Goal: Participate in discussion: Engage in conversation with other users on a specific topic

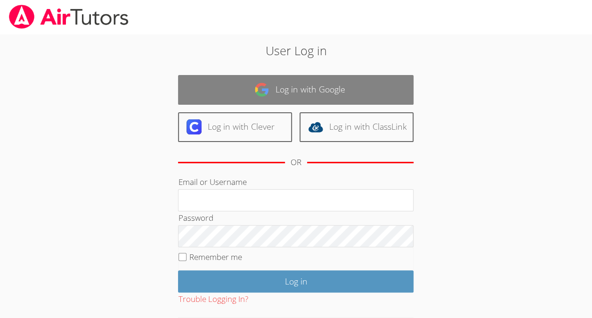
click at [336, 99] on link "Log in with Google" at bounding box center [296, 90] width 236 height 30
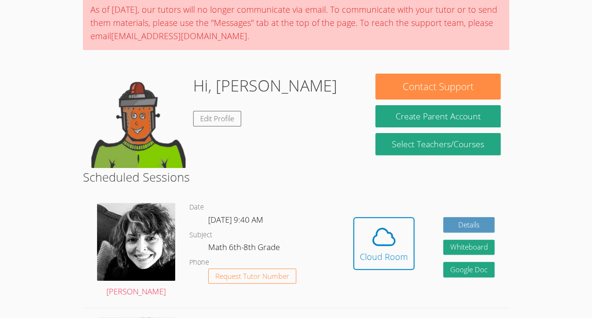
scroll to position [129, 0]
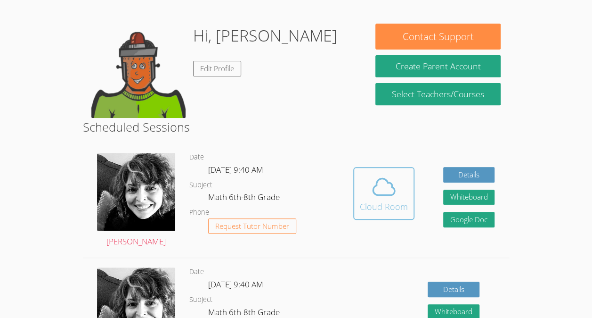
click at [389, 200] on div "Cloud Room" at bounding box center [384, 206] width 48 height 13
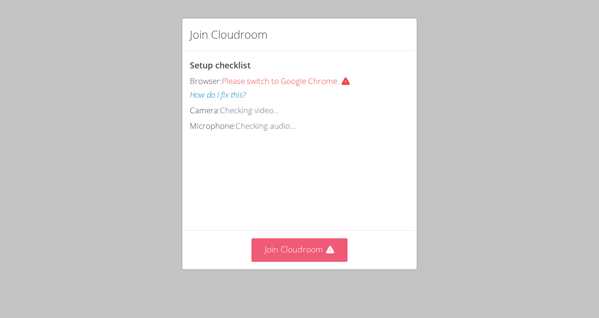
click at [284, 254] on button "Join Cloudroom" at bounding box center [300, 249] width 97 height 23
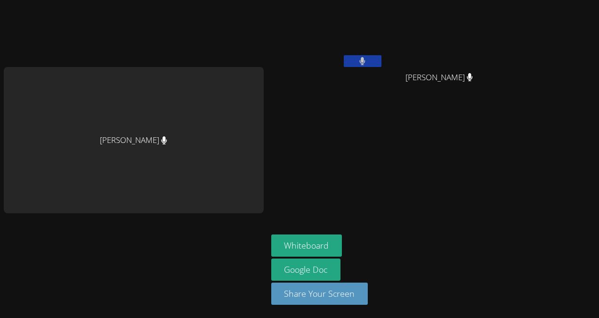
click at [361, 66] on button at bounding box center [363, 61] width 38 height 12
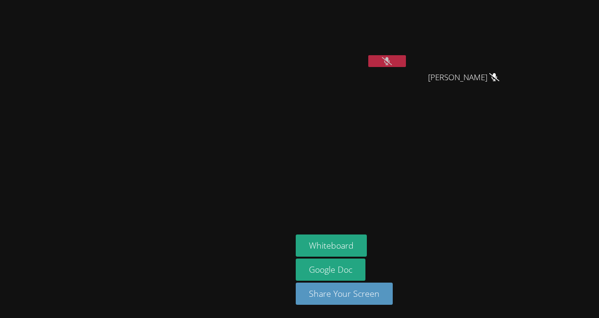
click at [408, 53] on video at bounding box center [352, 35] width 112 height 63
click at [392, 59] on icon at bounding box center [387, 61] width 10 height 8
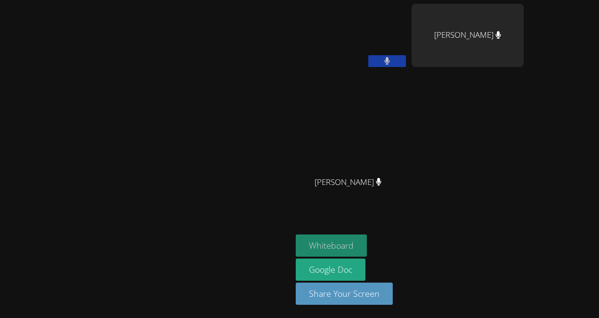
click at [367, 245] on button "Whiteboard" at bounding box center [331, 245] width 71 height 22
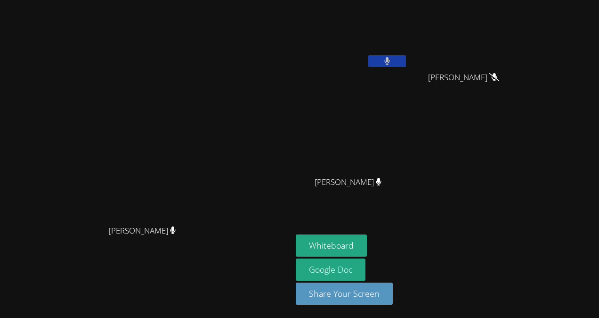
click at [387, 57] on button at bounding box center [388, 61] width 38 height 12
click at [392, 63] on icon at bounding box center [387, 61] width 10 height 8
click at [390, 58] on icon at bounding box center [388, 61] width 6 height 8
click at [392, 57] on icon at bounding box center [387, 61] width 10 height 8
click at [424, 60] on div "Albin Morales Herrera Melvin Hoenes Tiul Melvin Hoenes Tiul Odarly Monteagdo-Ro…" at bounding box center [410, 106] width 228 height 205
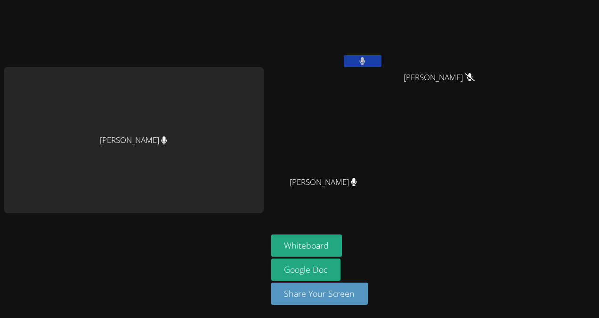
click at [360, 61] on icon at bounding box center [363, 61] width 6 height 8
click at [364, 55] on video at bounding box center [327, 35] width 112 height 63
click at [364, 55] on button at bounding box center [363, 61] width 38 height 12
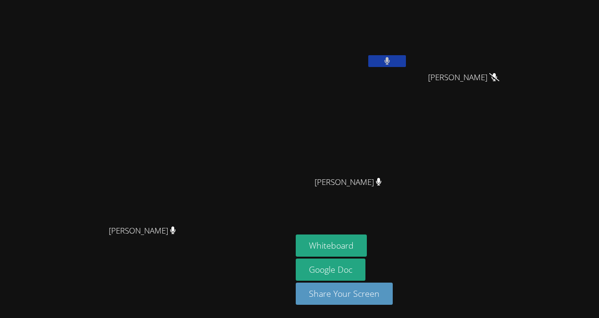
click at [408, 54] on video at bounding box center [352, 35] width 112 height 63
click at [406, 56] on button at bounding box center [388, 61] width 38 height 12
click at [406, 61] on button at bounding box center [388, 61] width 38 height 12
click at [391, 57] on icon at bounding box center [388, 61] width 6 height 8
click at [408, 51] on video at bounding box center [352, 35] width 112 height 63
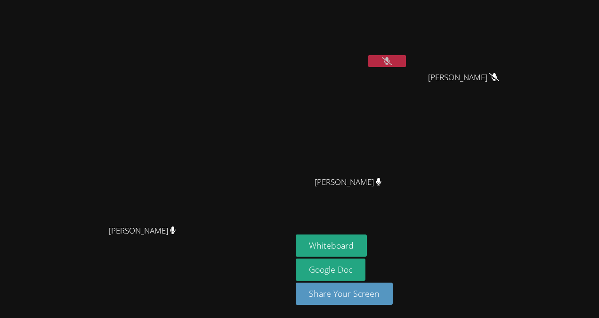
click at [408, 51] on video at bounding box center [352, 35] width 112 height 63
click at [406, 63] on button at bounding box center [388, 61] width 38 height 12
click at [392, 59] on icon at bounding box center [387, 61] width 10 height 8
click at [396, 60] on button at bounding box center [388, 61] width 38 height 12
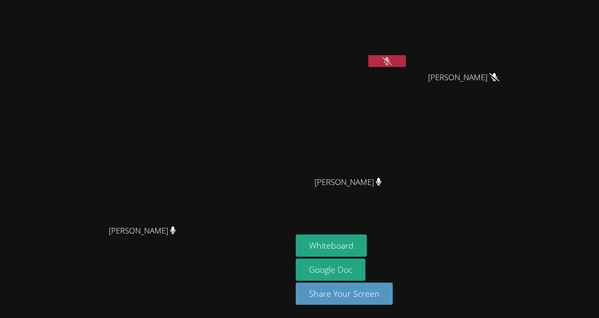
click at [406, 57] on button at bounding box center [388, 61] width 38 height 12
click at [389, 58] on icon at bounding box center [388, 61] width 6 height 8
click at [383, 68] on div at bounding box center [388, 62] width 38 height 14
click at [385, 63] on button at bounding box center [388, 61] width 38 height 12
click at [469, 60] on video at bounding box center [468, 35] width 112 height 63
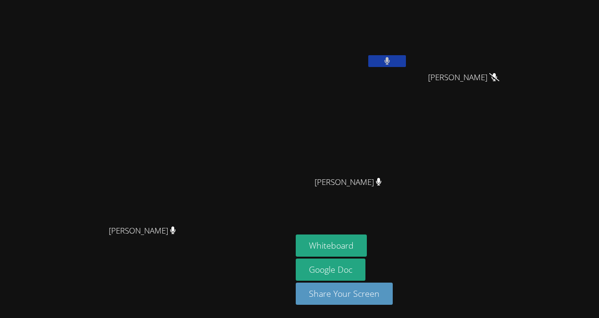
click at [391, 65] on icon at bounding box center [388, 61] width 6 height 8
click at [406, 63] on button at bounding box center [388, 61] width 38 height 12
click at [390, 60] on icon at bounding box center [388, 61] width 6 height 8
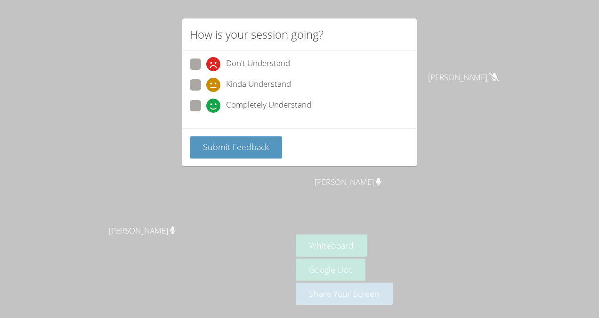
click at [281, 104] on span "Completely Understand" at bounding box center [268, 105] width 85 height 14
click at [214, 104] on input "Completely Understand" at bounding box center [210, 104] width 8 height 8
radio input "true"
click at [264, 95] on div "Don't Understand Kinda Understand Completely Understand" at bounding box center [300, 87] width 220 height 58
click at [263, 87] on span "Kinda Understand" at bounding box center [258, 85] width 65 height 14
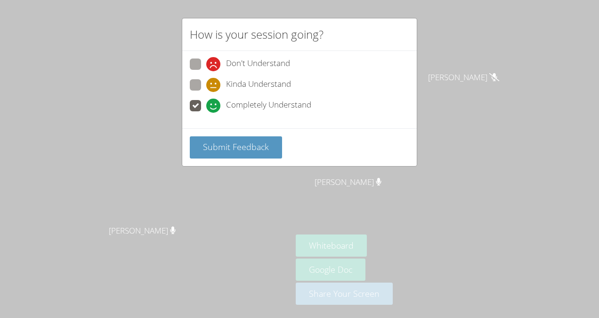
click at [214, 87] on input "Kinda Understand" at bounding box center [210, 83] width 8 height 8
radio input "true"
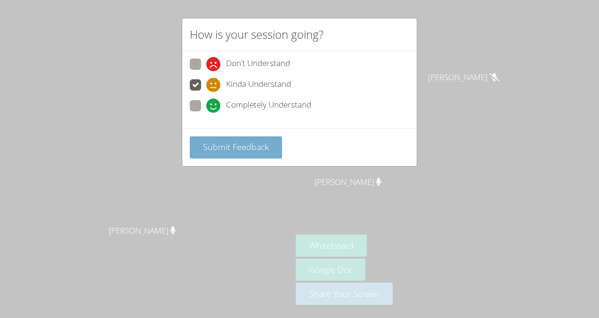
click at [247, 144] on span "Submit Feedback" at bounding box center [236, 146] width 66 height 11
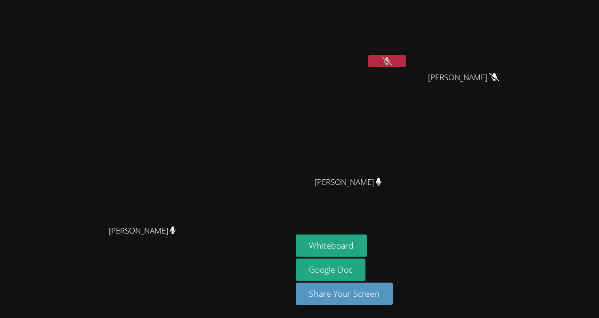
click at [406, 61] on button at bounding box center [388, 61] width 38 height 12
